Goal: Navigation & Orientation: Find specific page/section

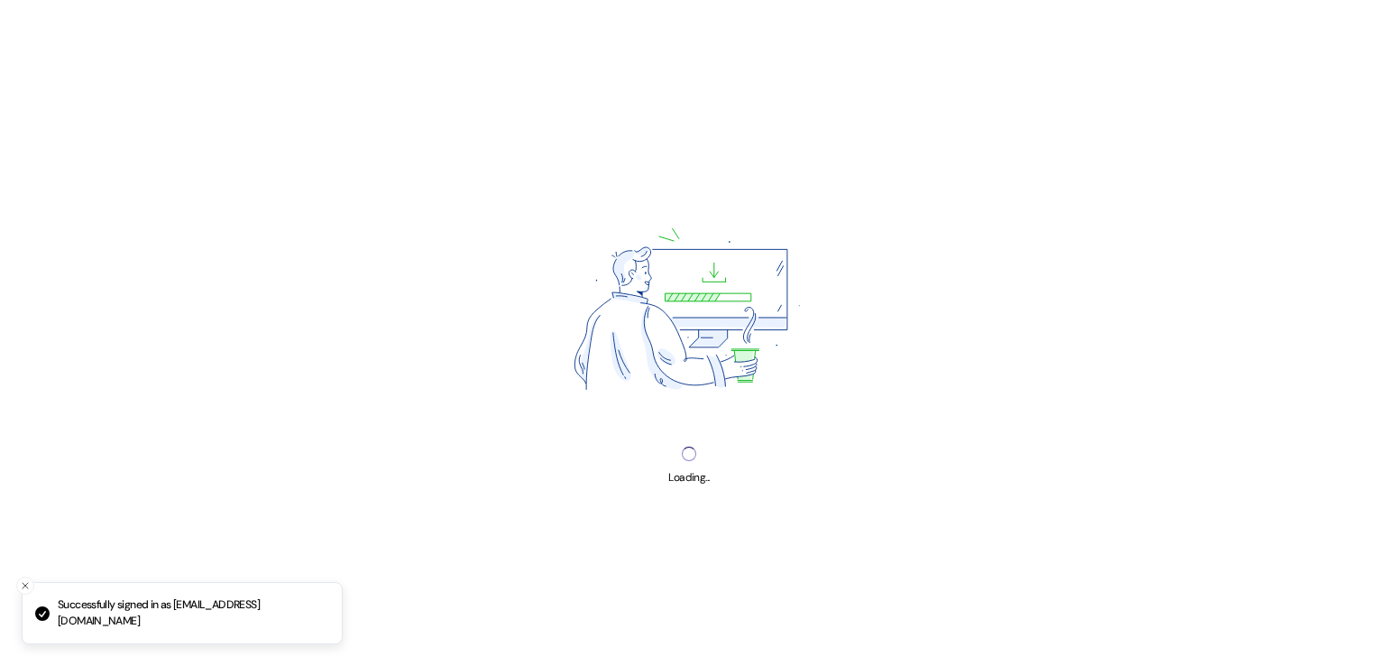
click at [675, 461] on div "Loading..." at bounding box center [688, 466] width 41 height 40
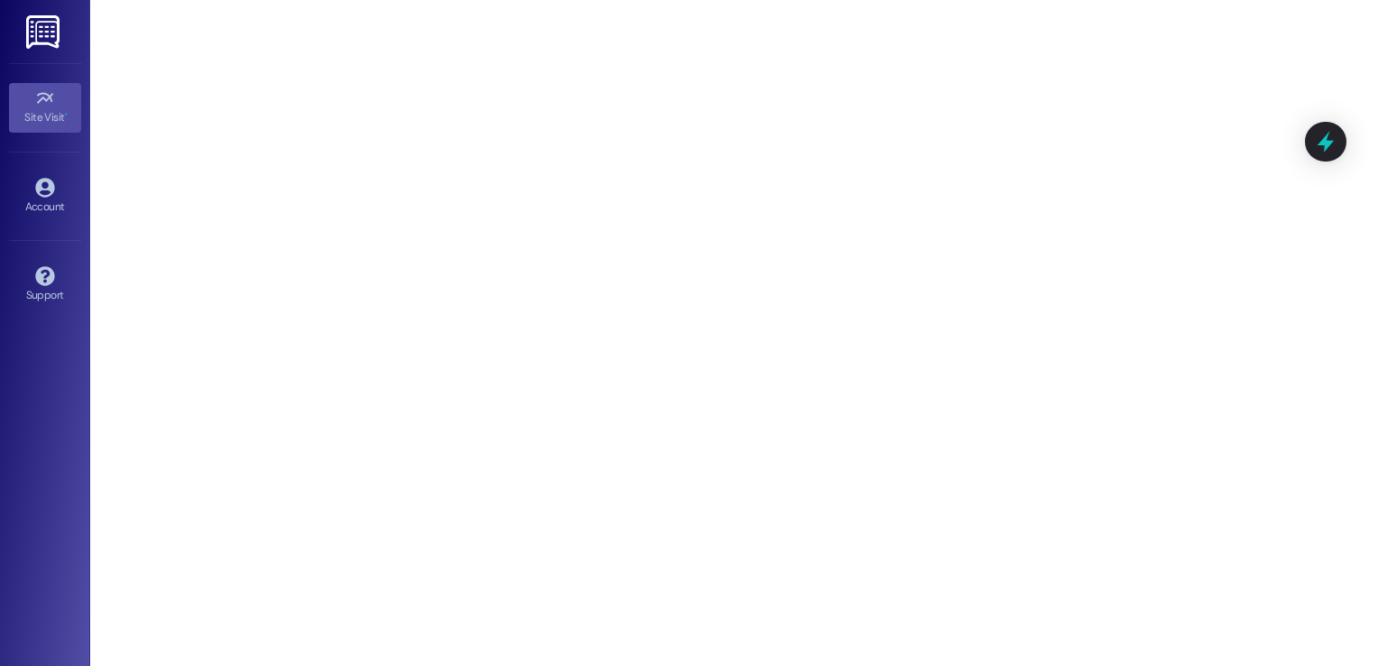
click at [43, 115] on div "Site Visit •" at bounding box center [45, 117] width 90 height 18
click at [39, 27] on img at bounding box center [44, 31] width 37 height 33
click at [51, 112] on div "Site Visit •" at bounding box center [45, 117] width 90 height 18
click at [45, 179] on icon at bounding box center [44, 187] width 19 height 19
click at [1330, 146] on icon at bounding box center [1325, 141] width 23 height 23
